Goal: Navigation & Orientation: Find specific page/section

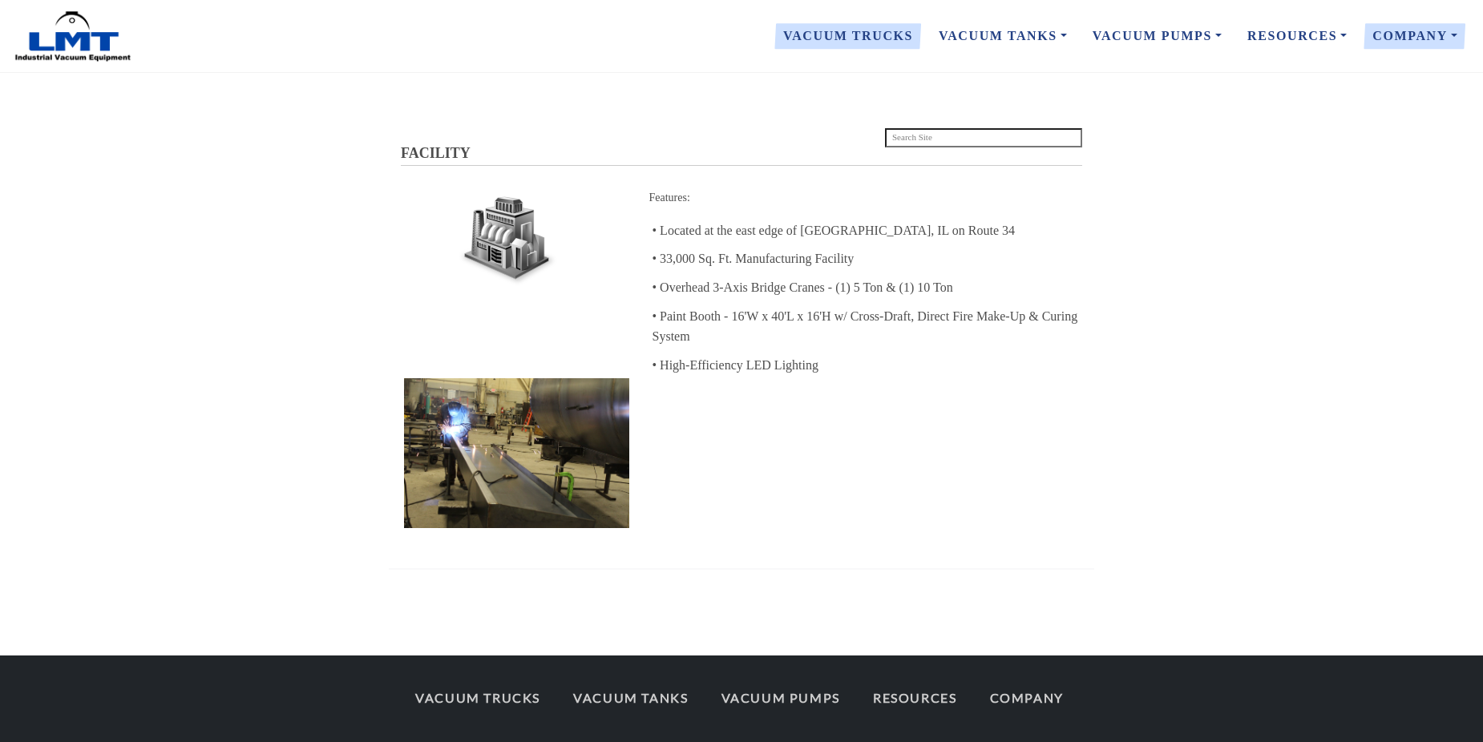
click at [834, 36] on link "Vacuum Trucks" at bounding box center [849, 36] width 156 height 34
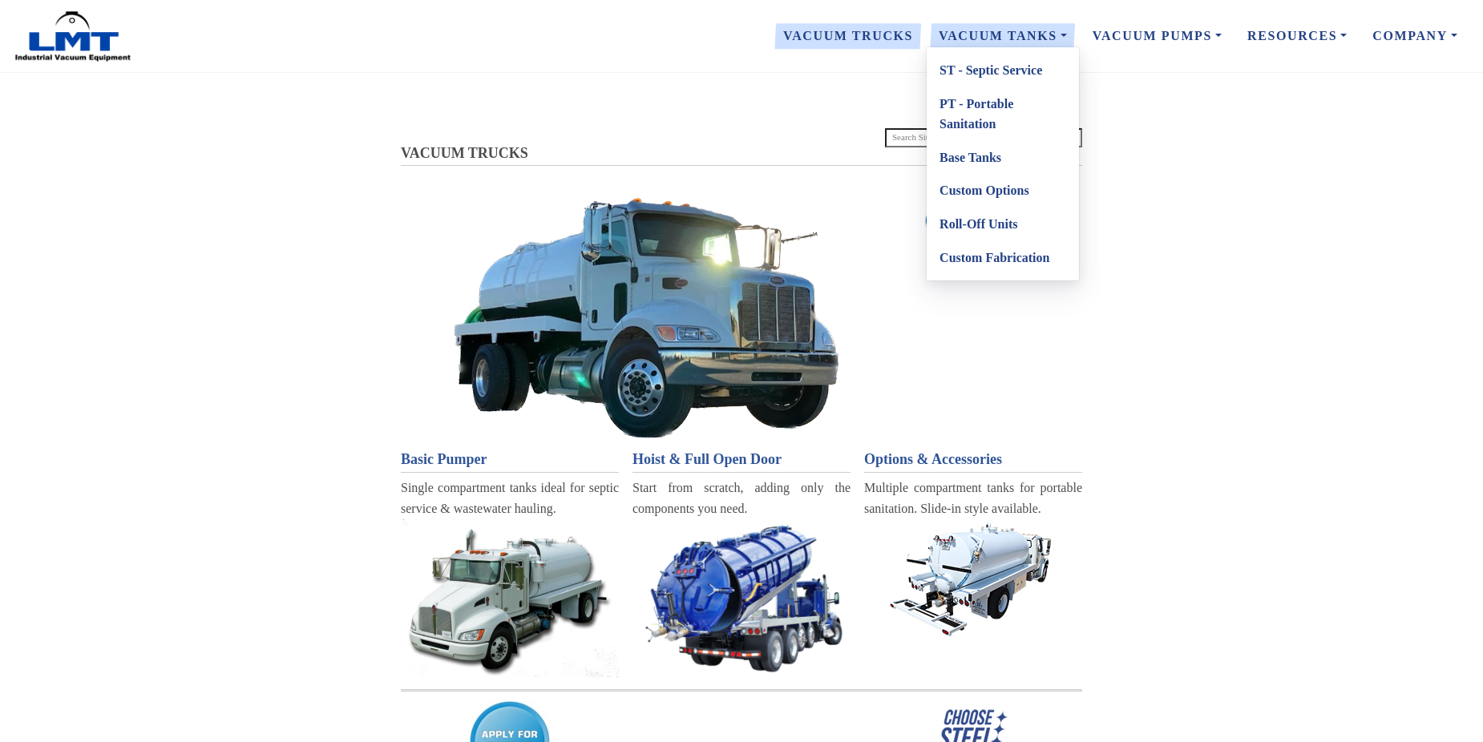
click at [1058, 39] on link "Vacuum Tanks" at bounding box center [1003, 36] width 154 height 34
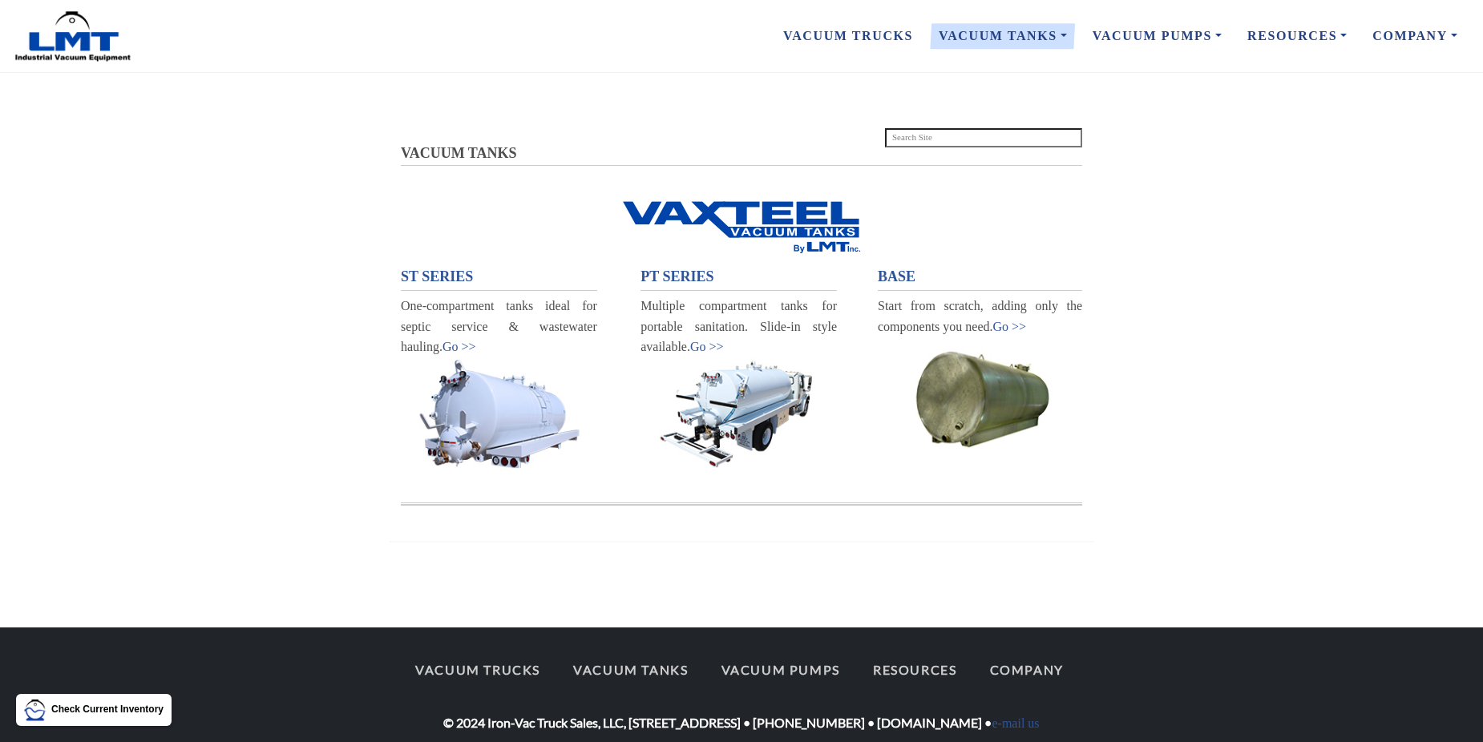
scroll to position [18, 0]
